Goal: Navigation & Orientation: Find specific page/section

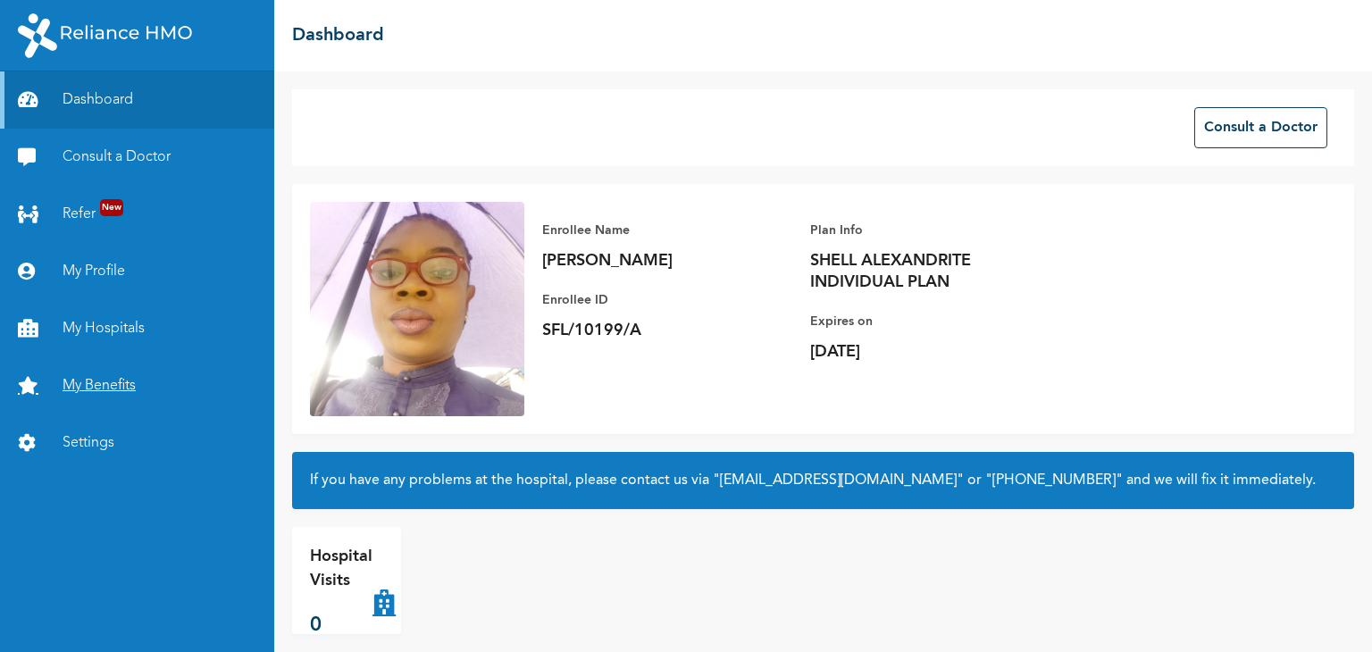
click at [107, 388] on link "My Benefits" at bounding box center [137, 385] width 274 height 57
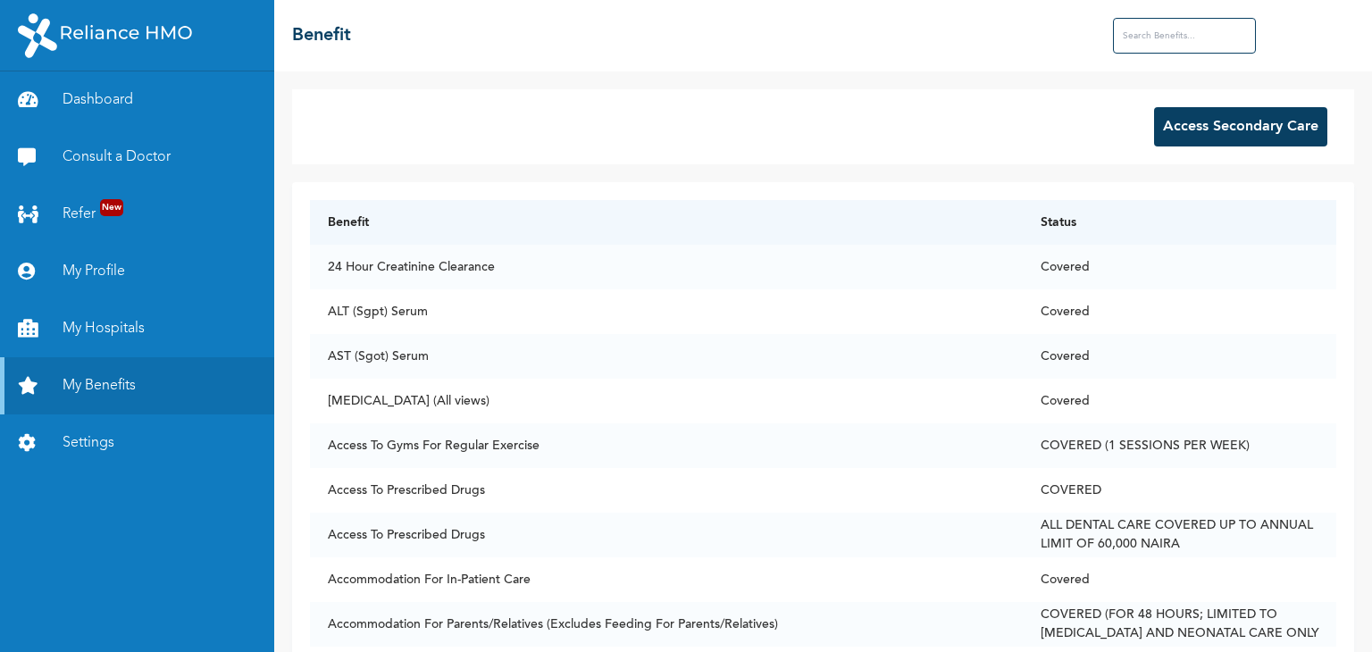
click at [1226, 133] on button "Access Secondary Care" at bounding box center [1240, 126] width 173 height 39
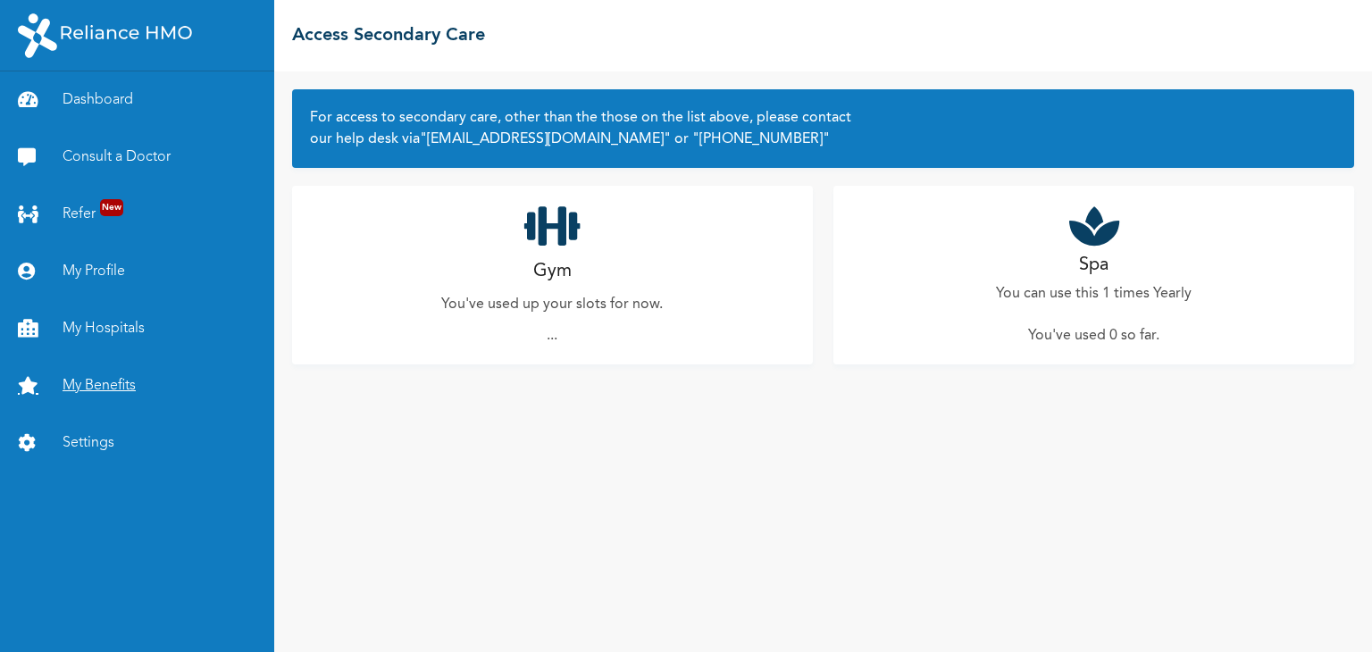
click at [96, 384] on link "My Benefits" at bounding box center [137, 385] width 274 height 57
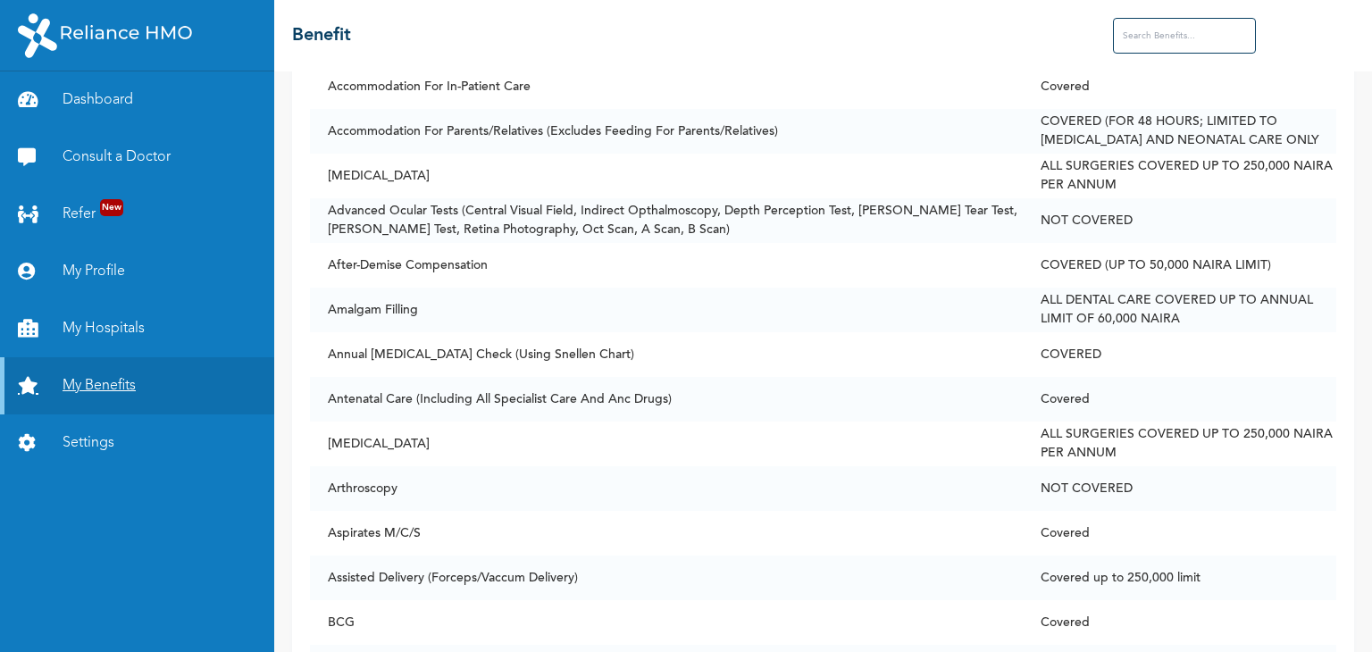
scroll to position [497, 0]
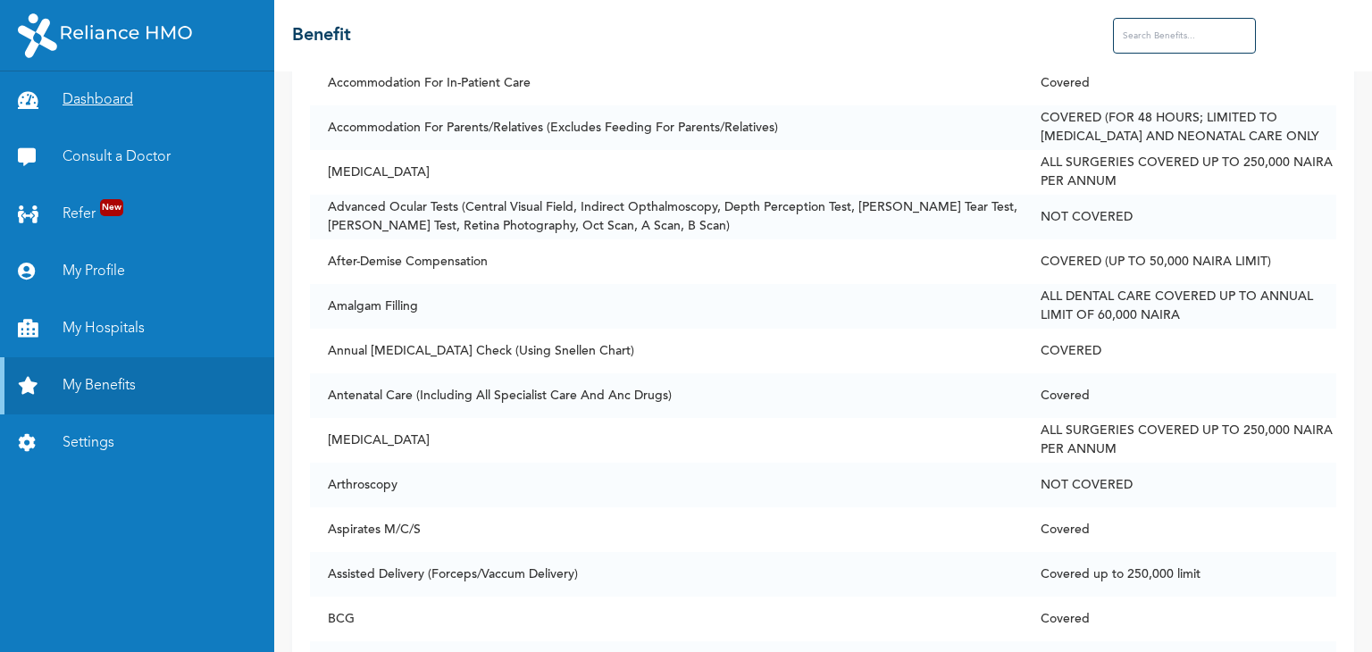
click at [112, 104] on link "Dashboard" at bounding box center [137, 99] width 274 height 57
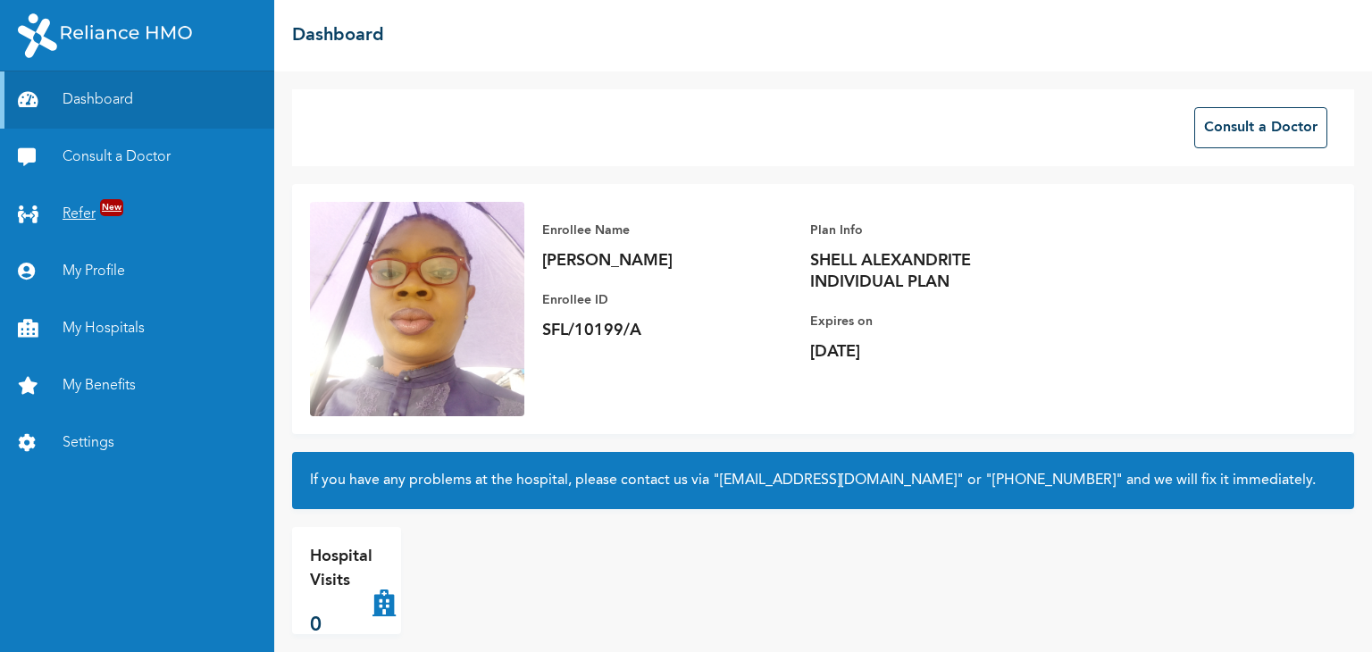
click at [89, 217] on link "Refer New" at bounding box center [137, 214] width 274 height 57
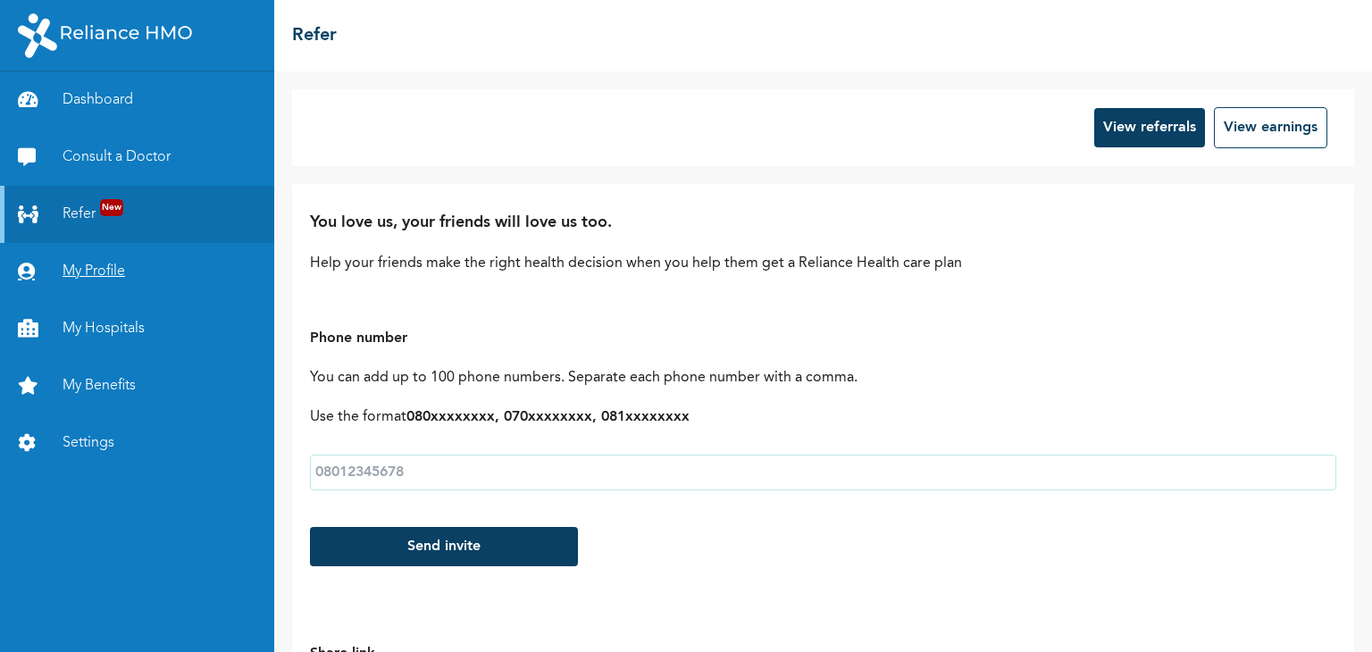
click at [79, 277] on link "My Profile" at bounding box center [137, 271] width 274 height 57
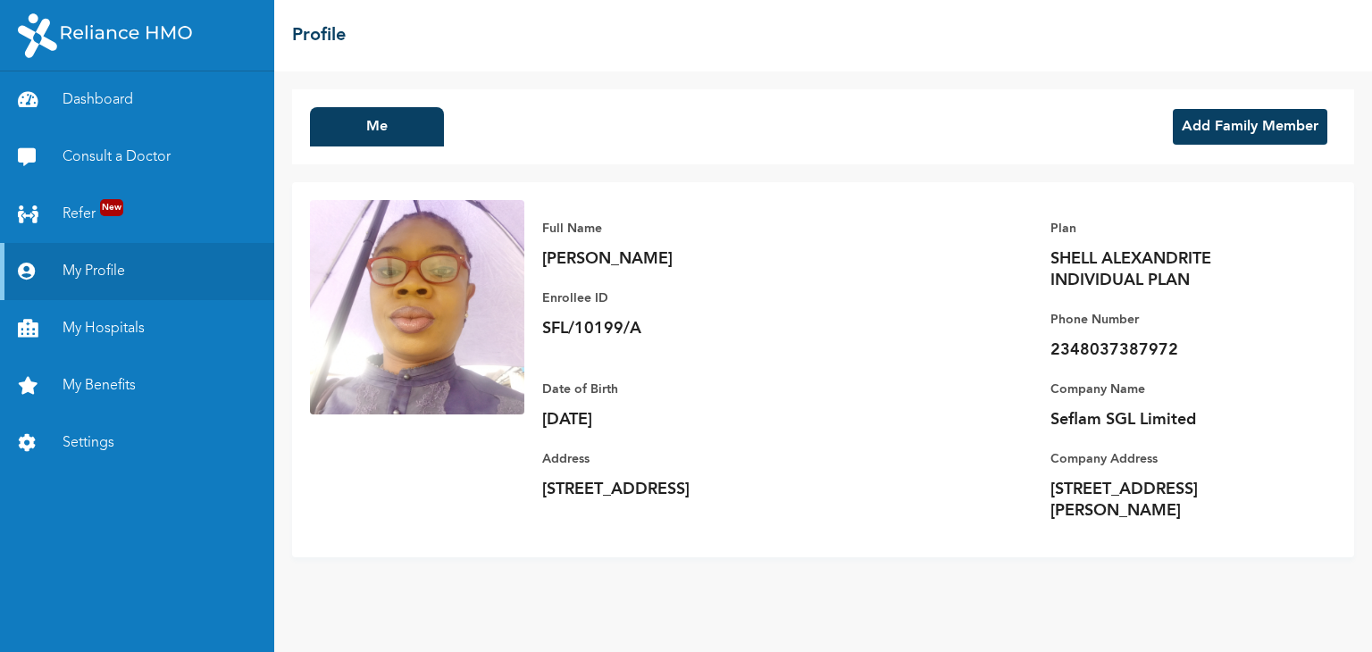
click at [1266, 129] on button "Add Family Member" at bounding box center [1250, 127] width 154 height 36
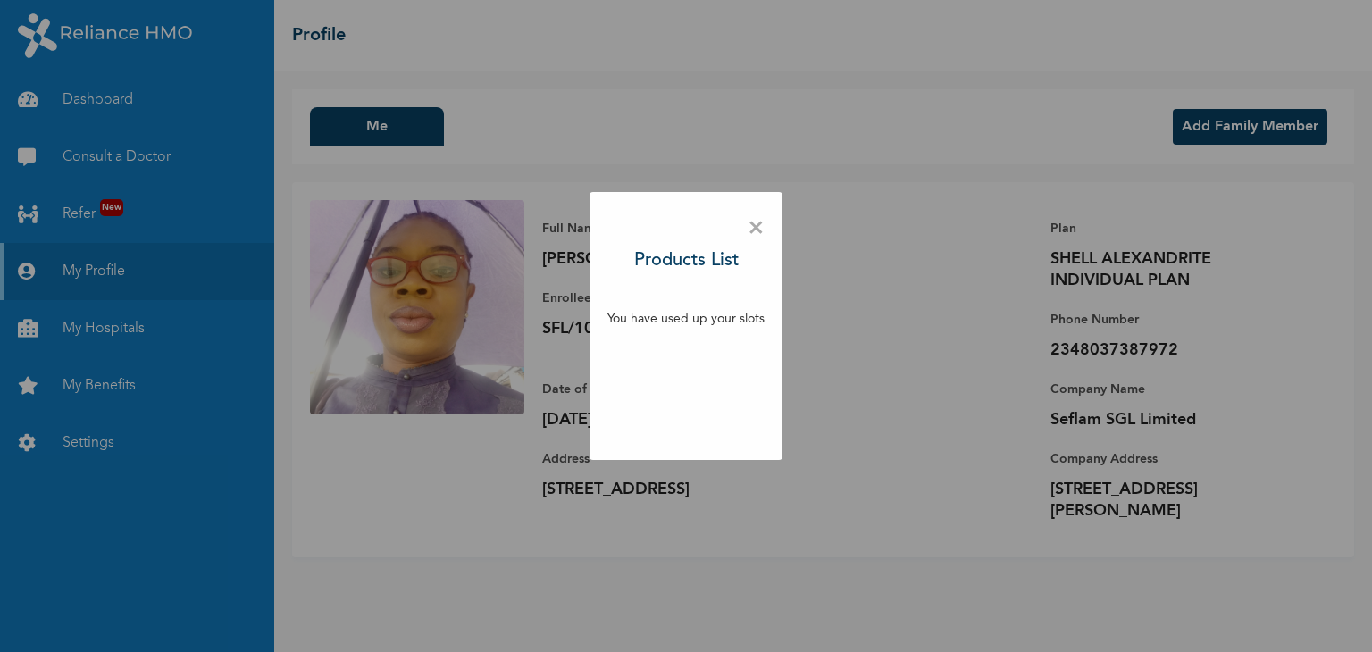
click at [757, 236] on span "×" at bounding box center [755, 229] width 17 height 38
